Goal: Task Accomplishment & Management: Complete application form

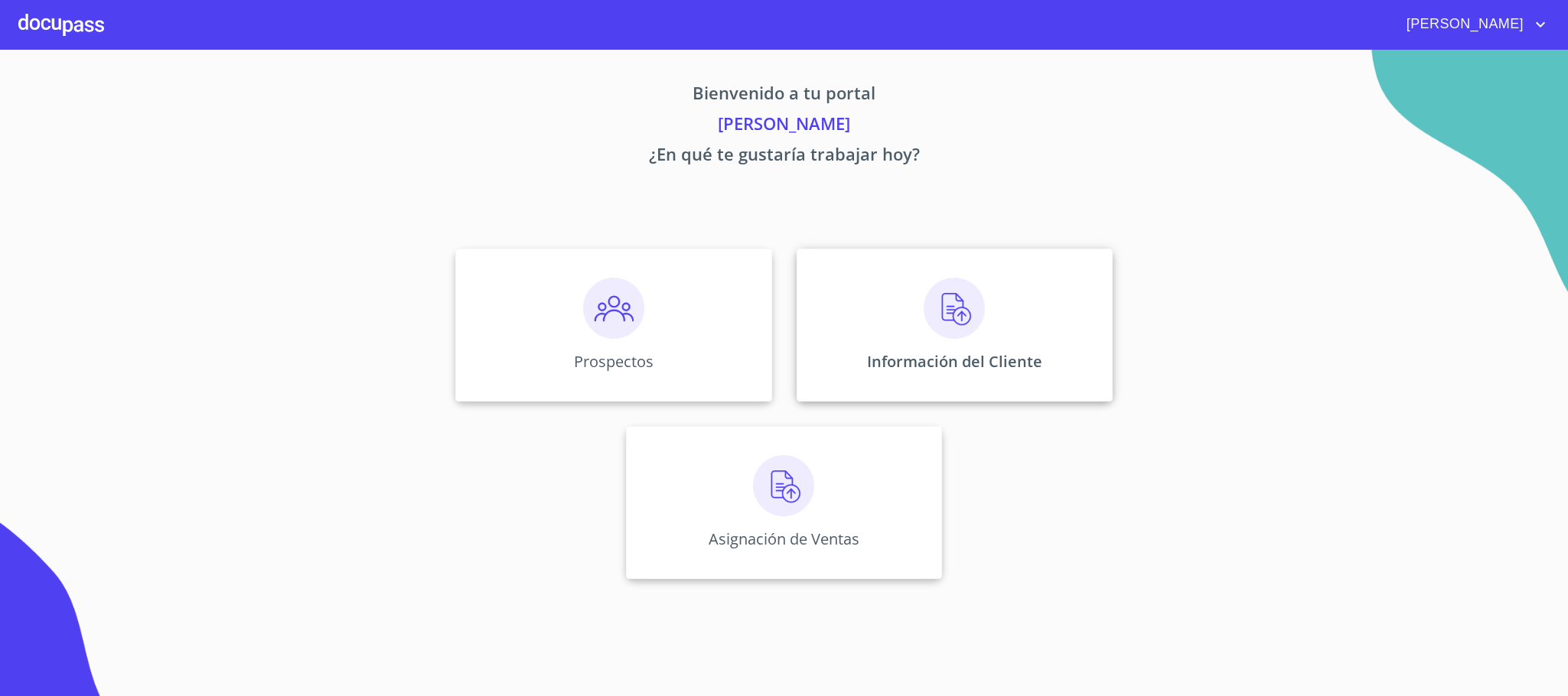
click at [987, 354] on p "Información del Cliente" at bounding box center [954, 361] width 175 height 21
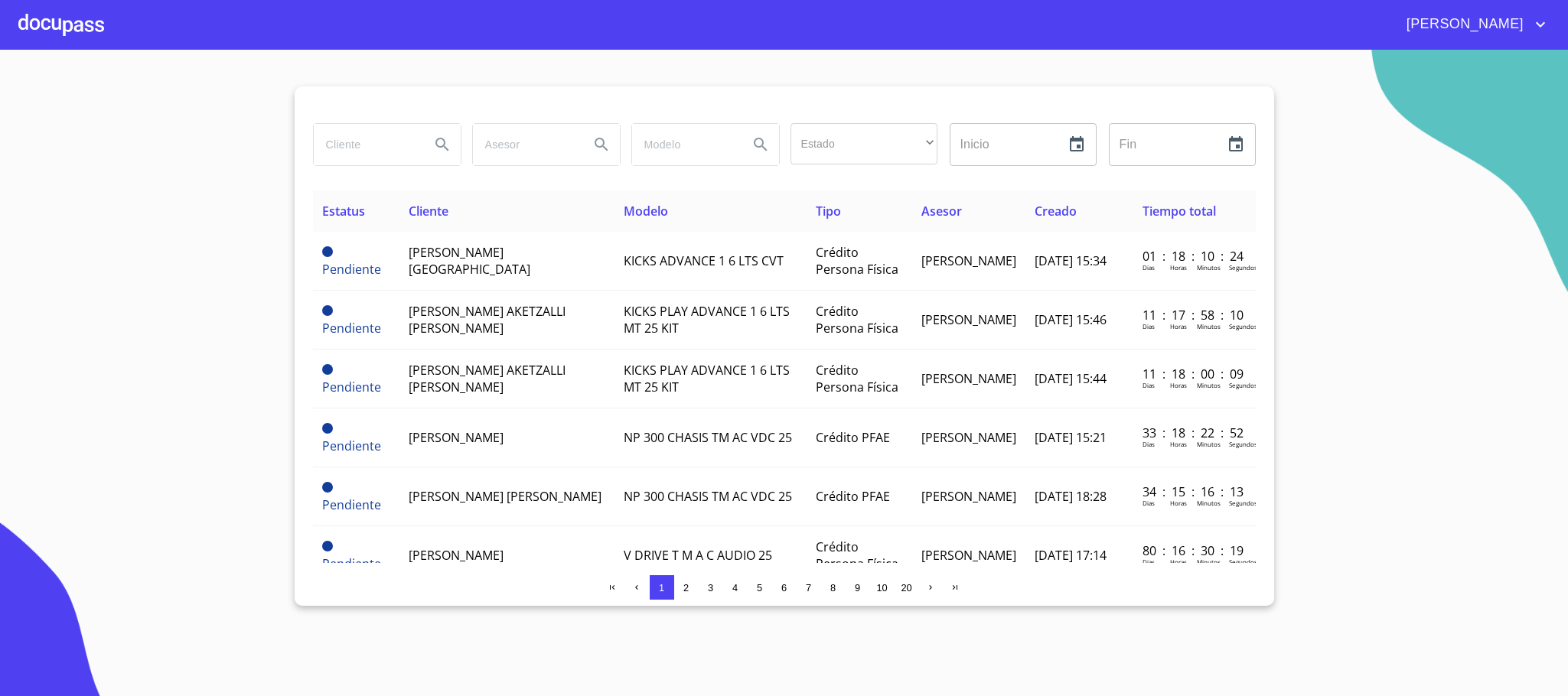
click at [383, 144] on input "search" at bounding box center [365, 144] width 104 height 41
type input "g"
type input "a"
type input "[PERSON_NAME]"
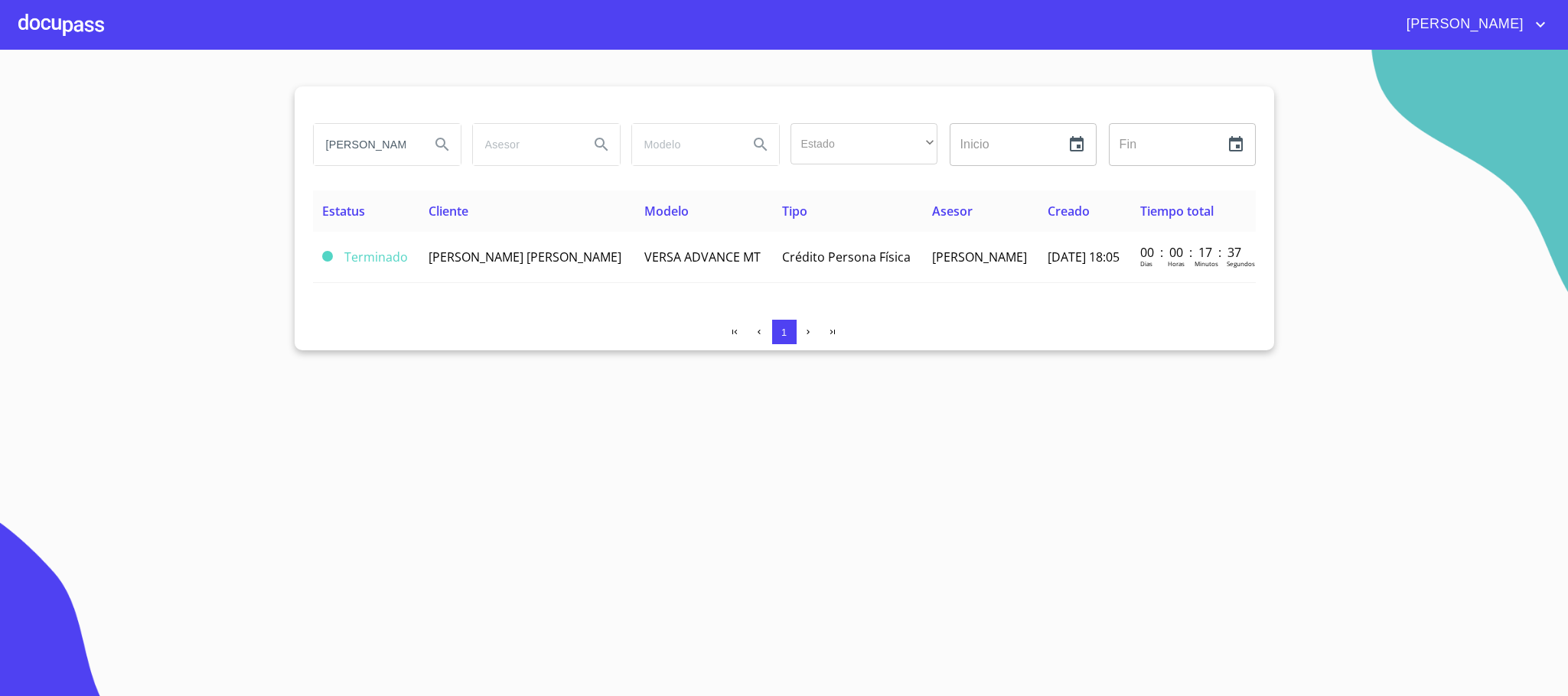
click at [595, 227] on th "Cliente" at bounding box center [527, 211] width 216 height 41
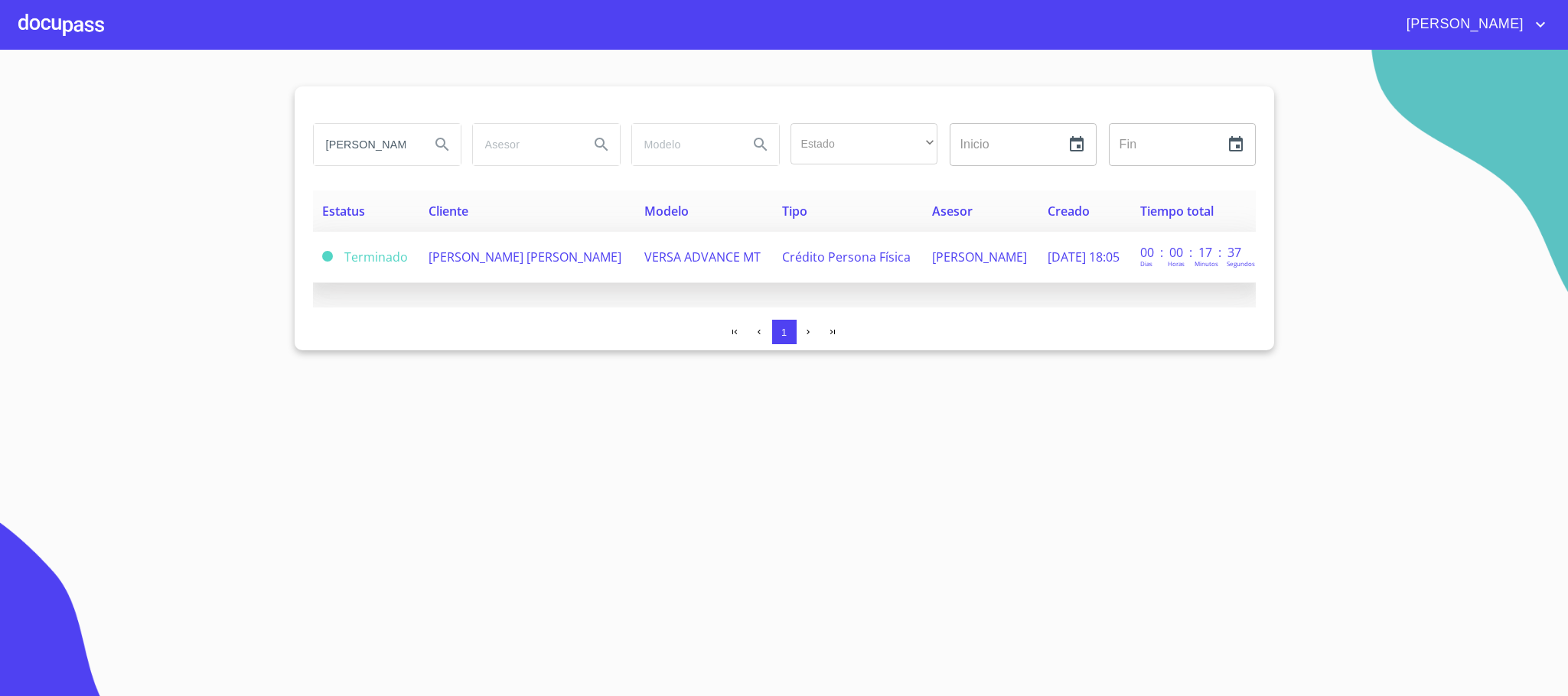
click at [594, 249] on td "[PERSON_NAME] [PERSON_NAME]" at bounding box center [527, 257] width 216 height 51
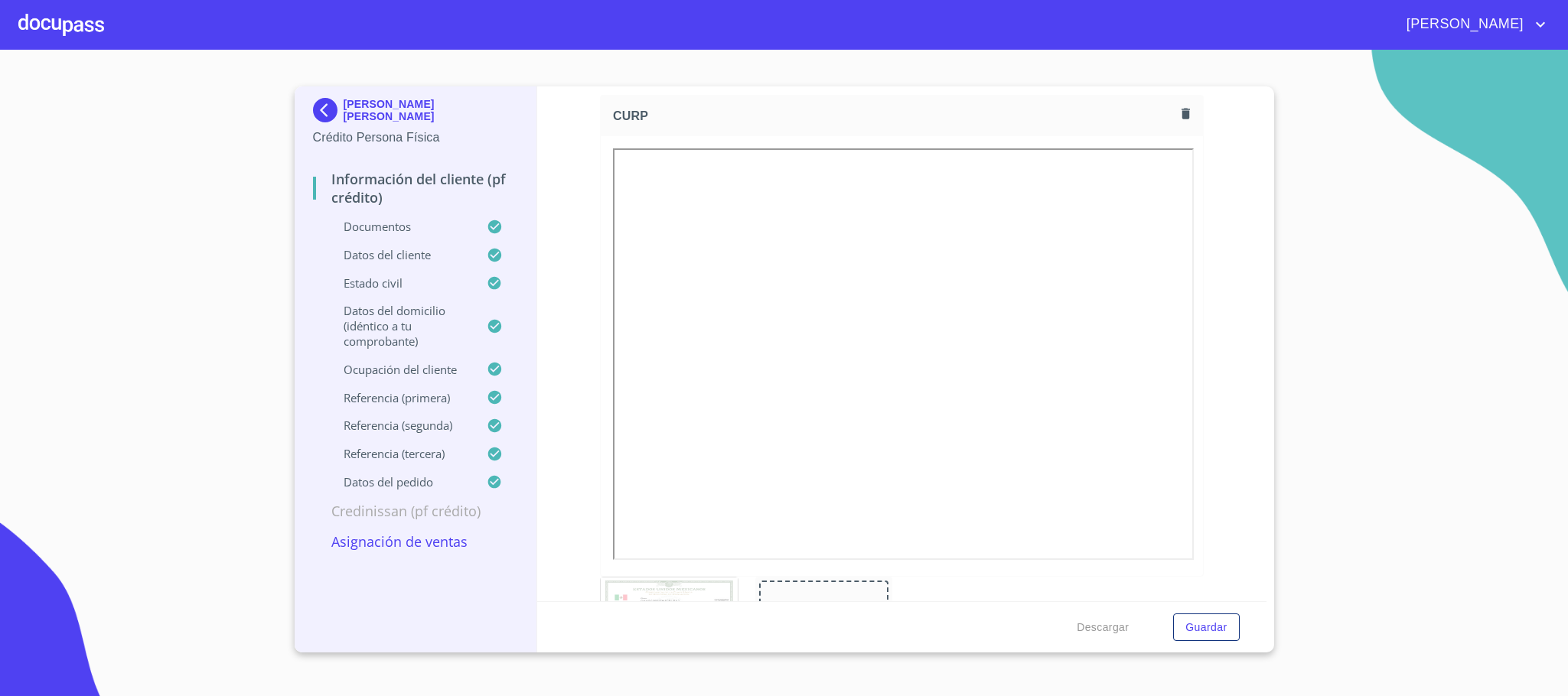
scroll to position [4174, 0]
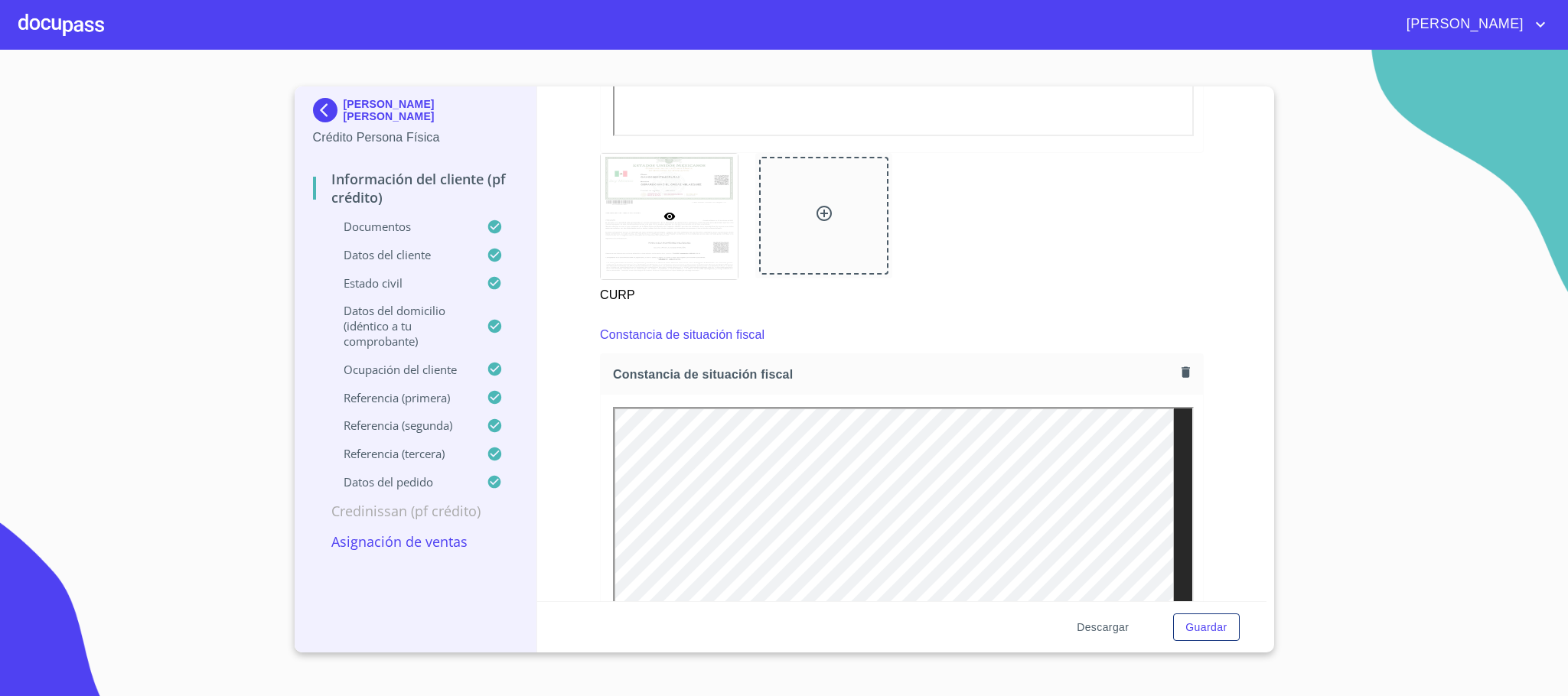
click at [1104, 634] on span "Descargar" at bounding box center [1102, 627] width 52 height 19
